Goal: Navigation & Orientation: Find specific page/section

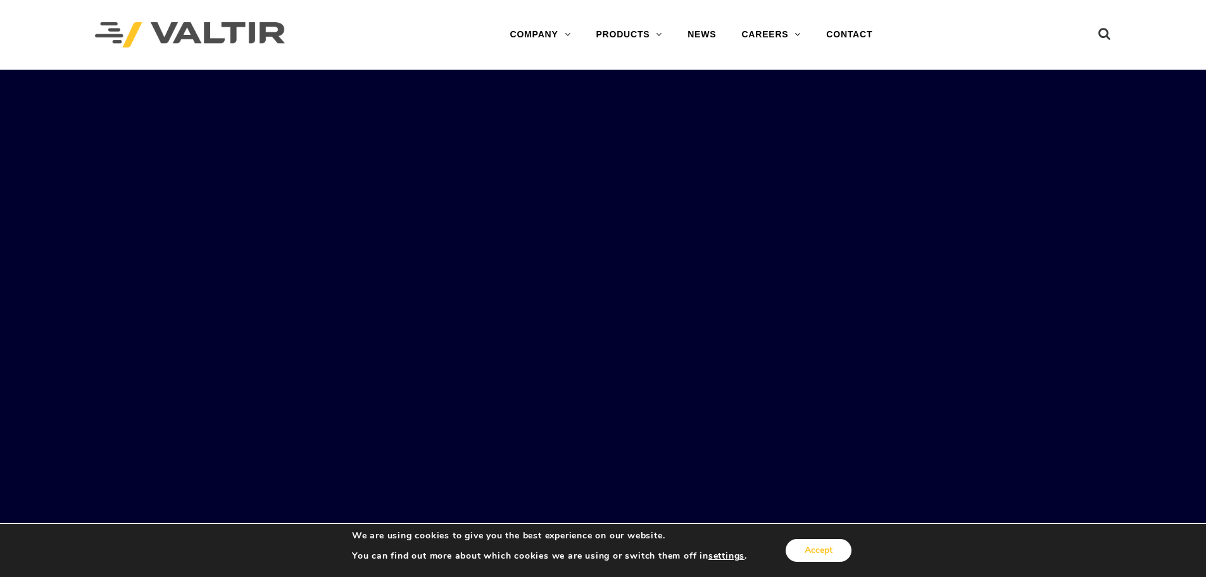
click at [813, 551] on button "Accept" at bounding box center [819, 550] width 66 height 23
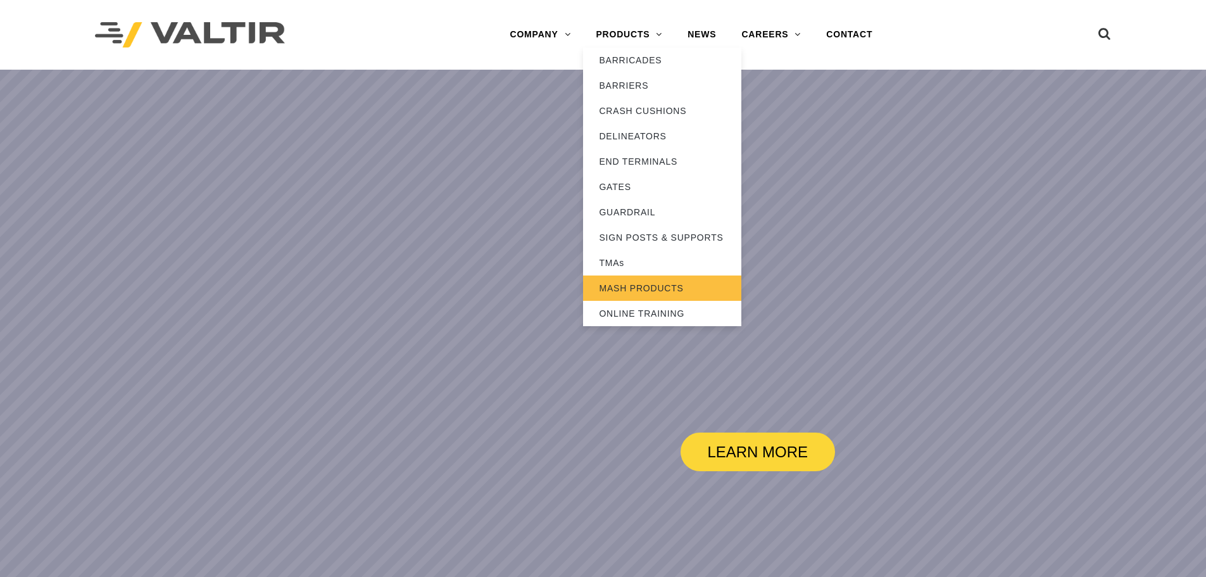
click at [637, 285] on link "MASH PRODUCTS" at bounding box center [662, 287] width 158 height 25
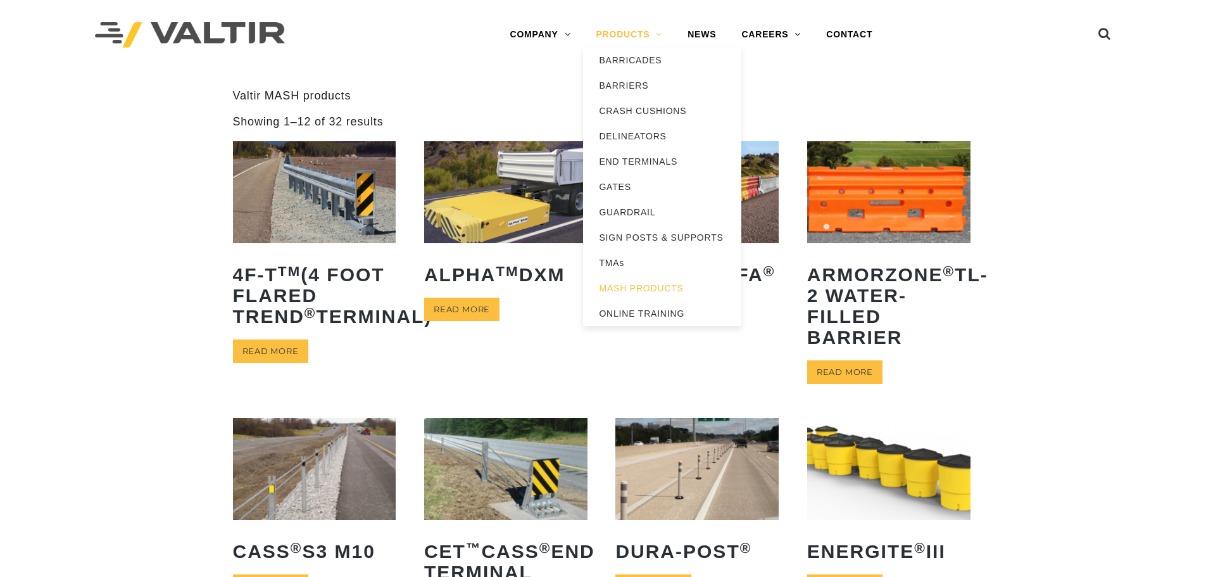
click at [653, 34] on link "PRODUCTS" at bounding box center [629, 34] width 92 height 25
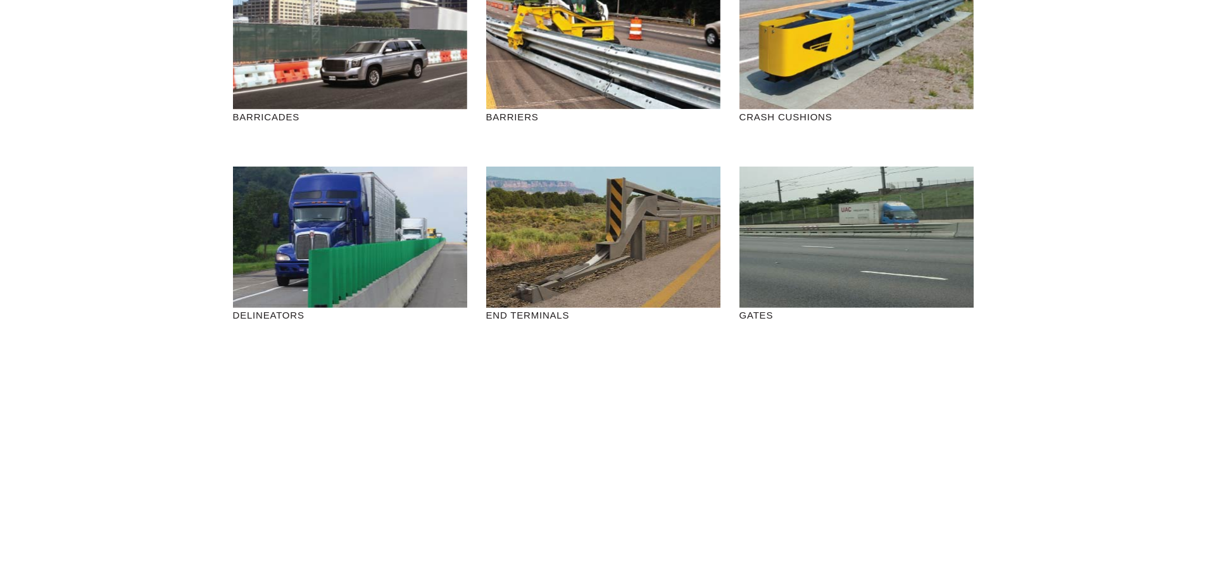
scroll to position [190, 0]
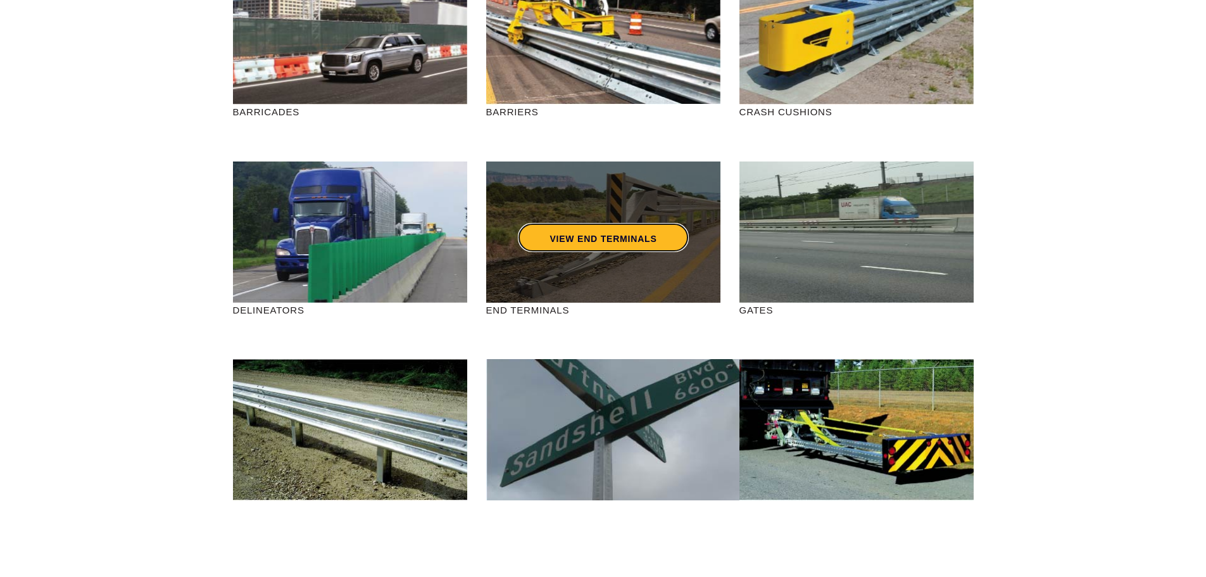
click at [650, 230] on link "VIEW END TERMINALS" at bounding box center [603, 237] width 170 height 29
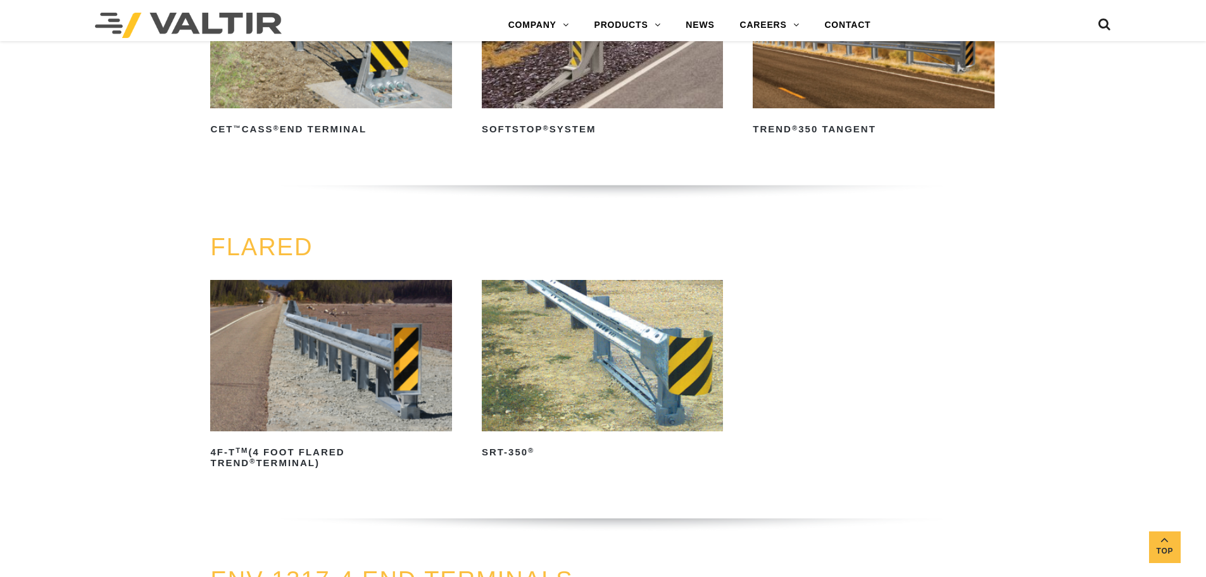
scroll to position [1139, 0]
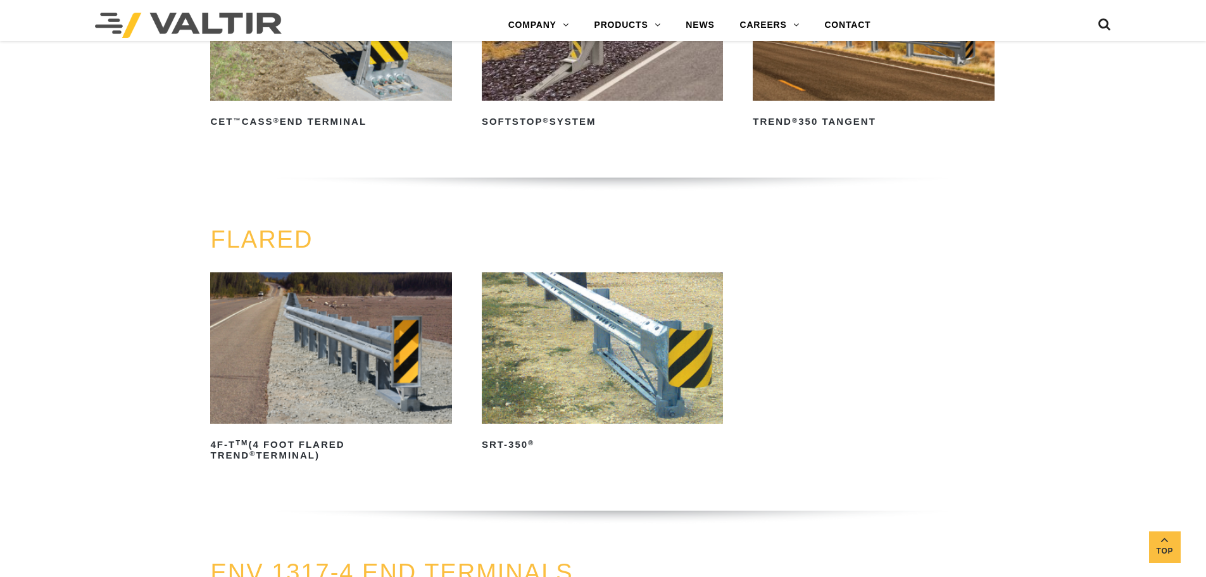
click at [600, 339] on img at bounding box center [602, 347] width 241 height 151
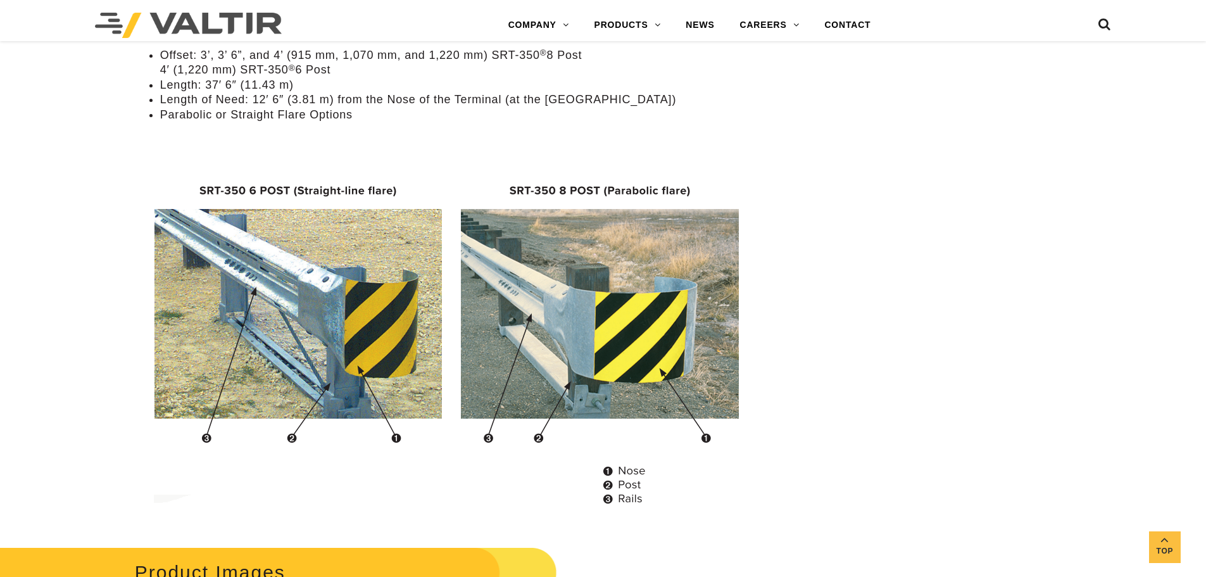
scroll to position [1076, 0]
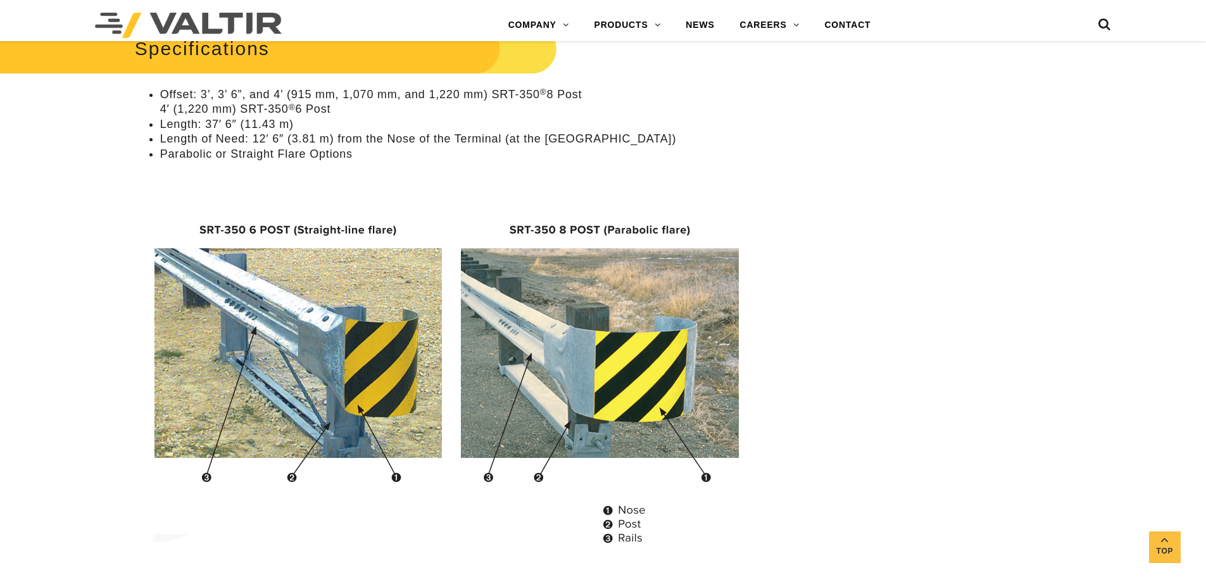
click at [656, 358] on img at bounding box center [452, 376] width 603 height 365
click at [644, 414] on img at bounding box center [452, 376] width 603 height 365
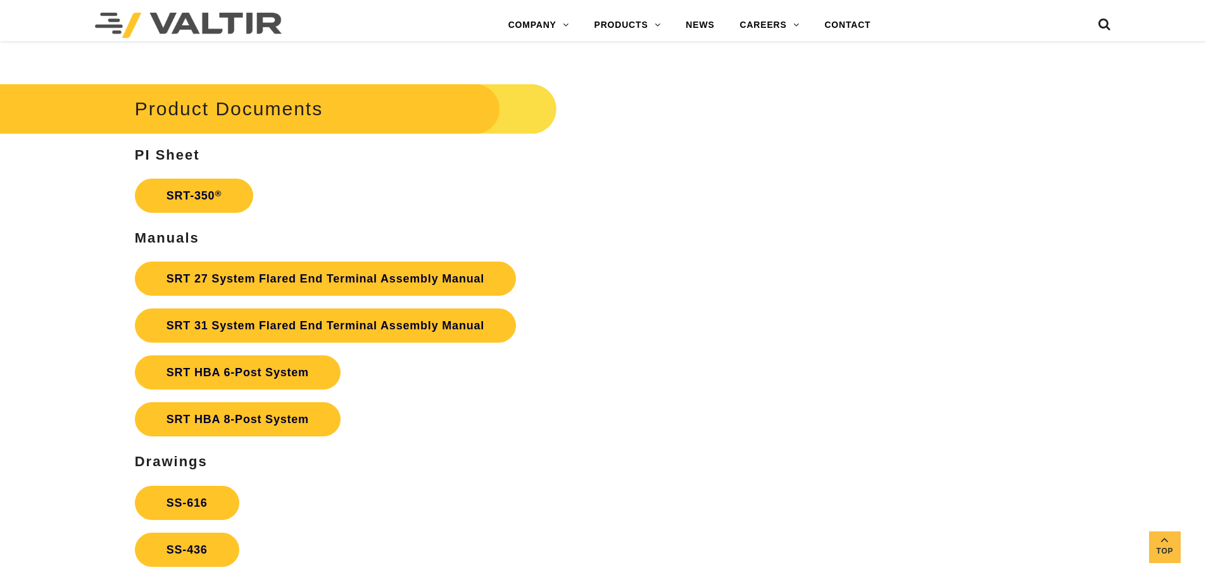
scroll to position [2342, 0]
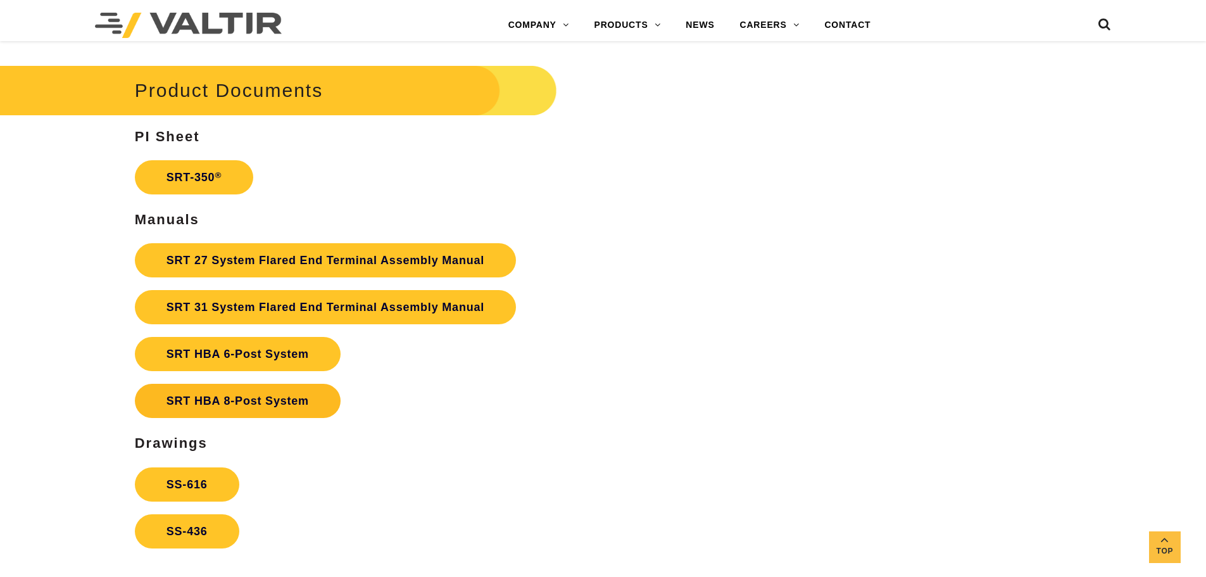
click at [231, 404] on link "SRT HBA 8-Post System" at bounding box center [238, 401] width 206 height 34
click at [204, 180] on link "SRT-350 ®" at bounding box center [194, 177] width 118 height 34
